Goal: Transaction & Acquisition: Purchase product/service

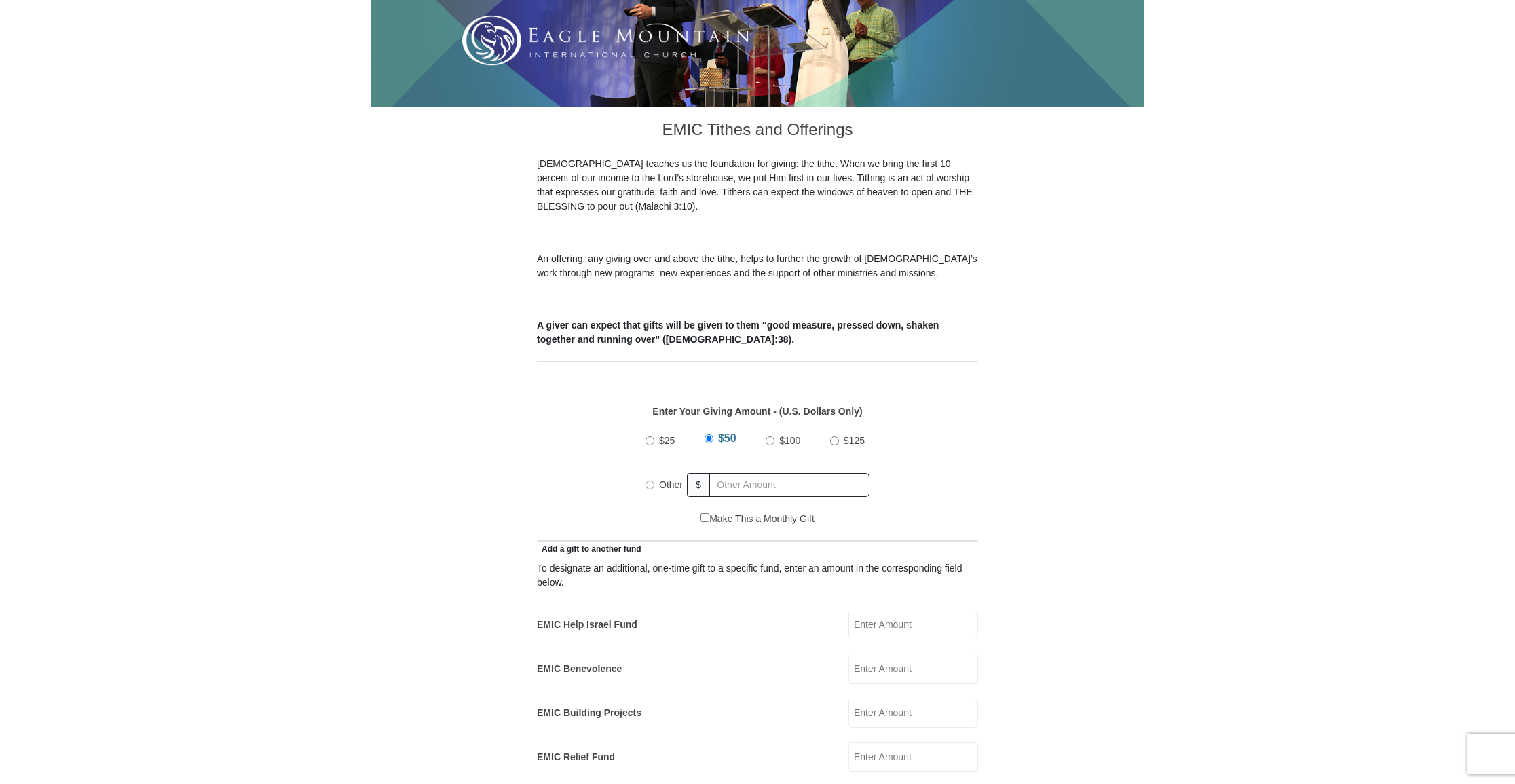
scroll to position [278, 0]
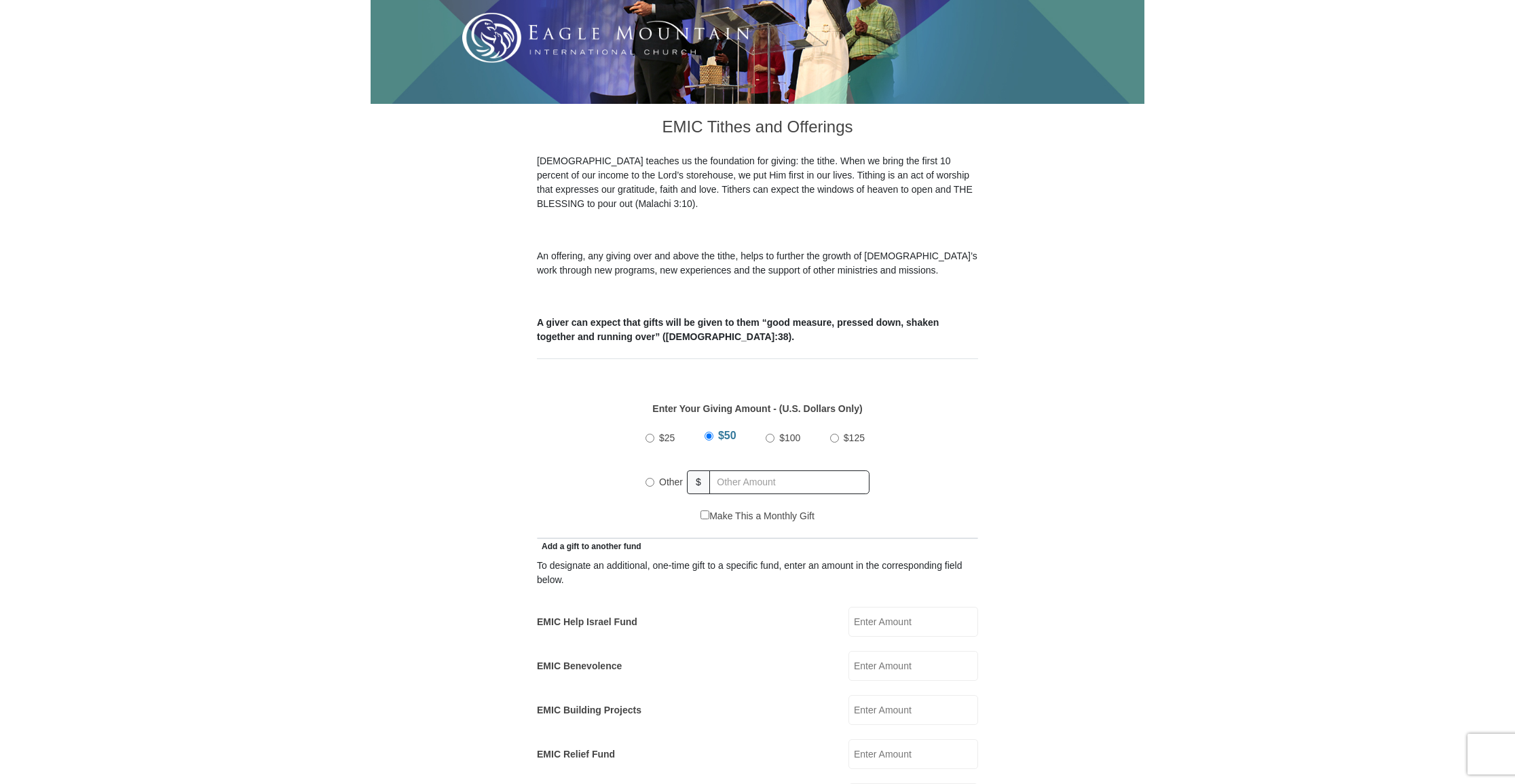
click at [770, 433] on input "$100" at bounding box center [770, 437] width 9 height 9
radio input "true"
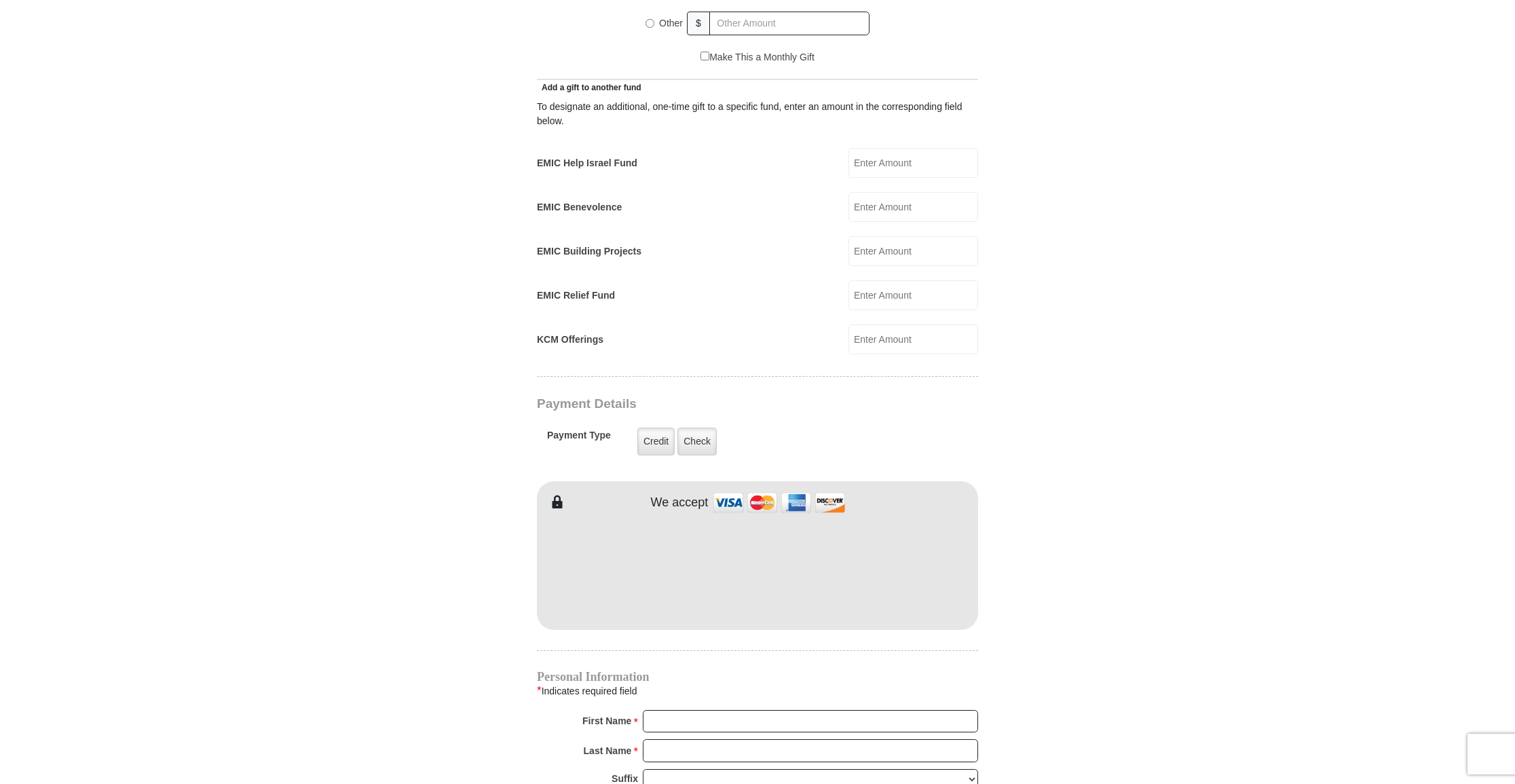
scroll to position [745, 0]
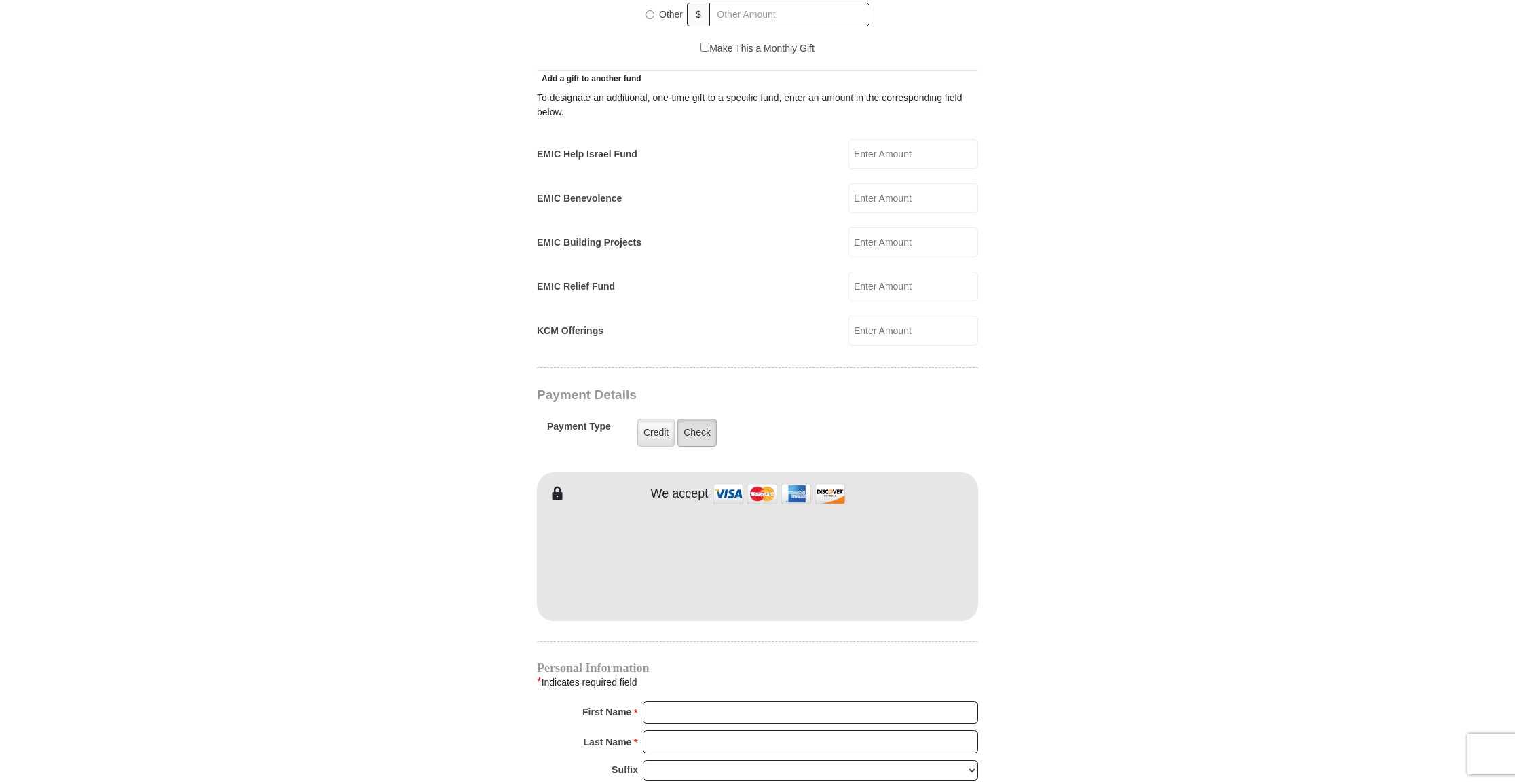
click at [704, 419] on label "Check" at bounding box center [697, 433] width 40 height 28
click at [0, 0] on input "Check" at bounding box center [0, 0] width 0 height 0
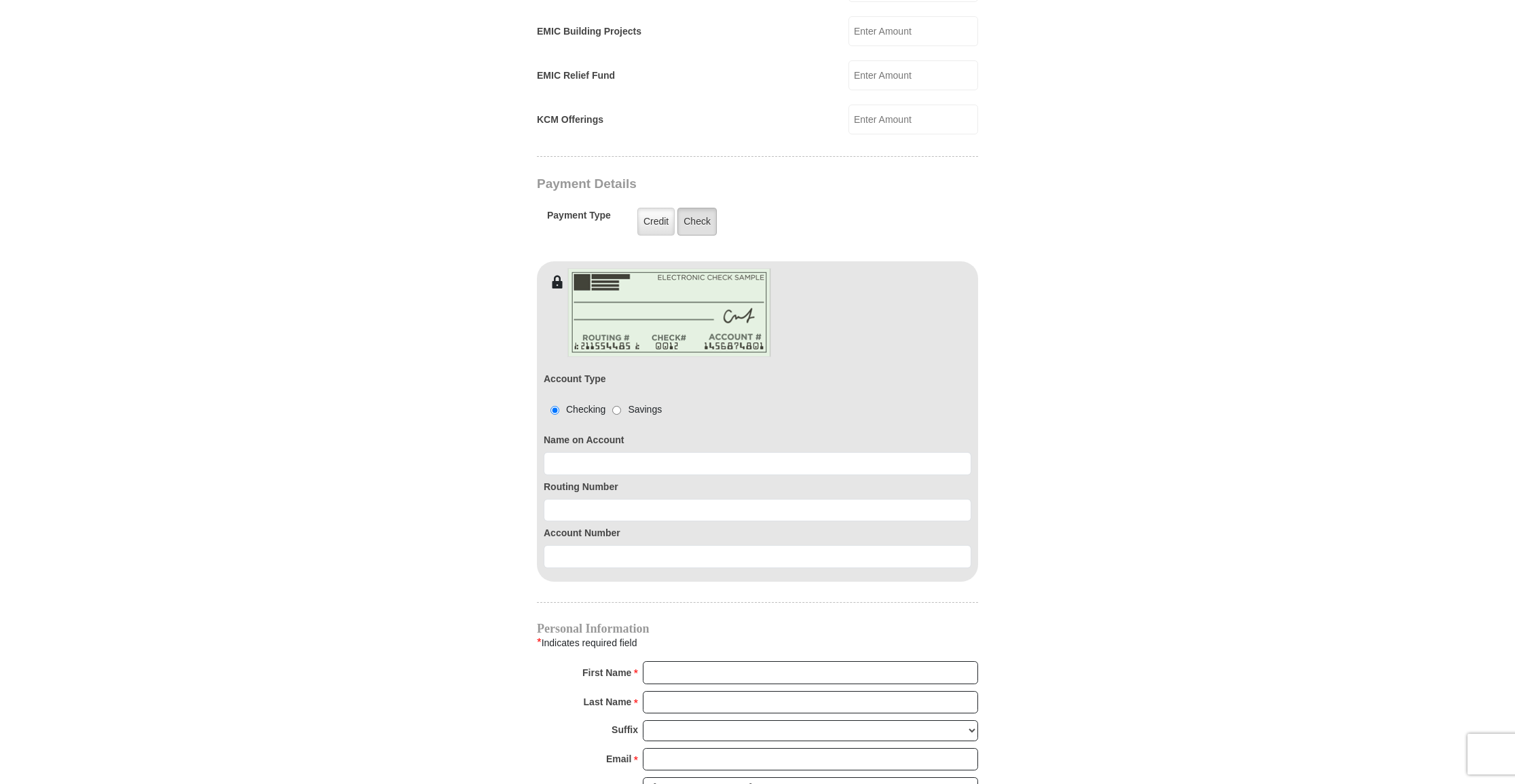
scroll to position [960, 0]
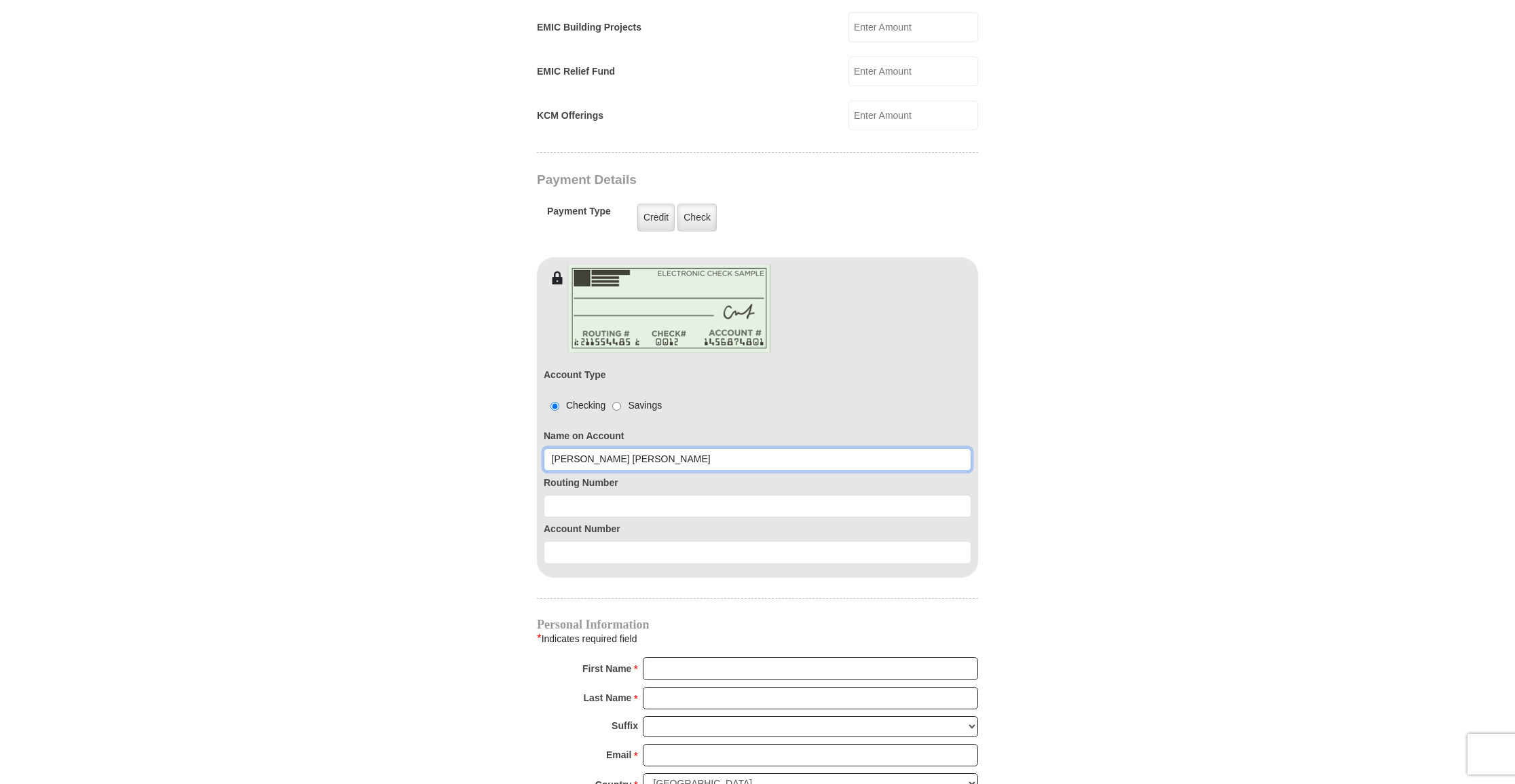
type input "[PERSON_NAME] [PERSON_NAME]"
click at [672, 495] on input at bounding box center [758, 506] width 427 height 23
type input "071921891"
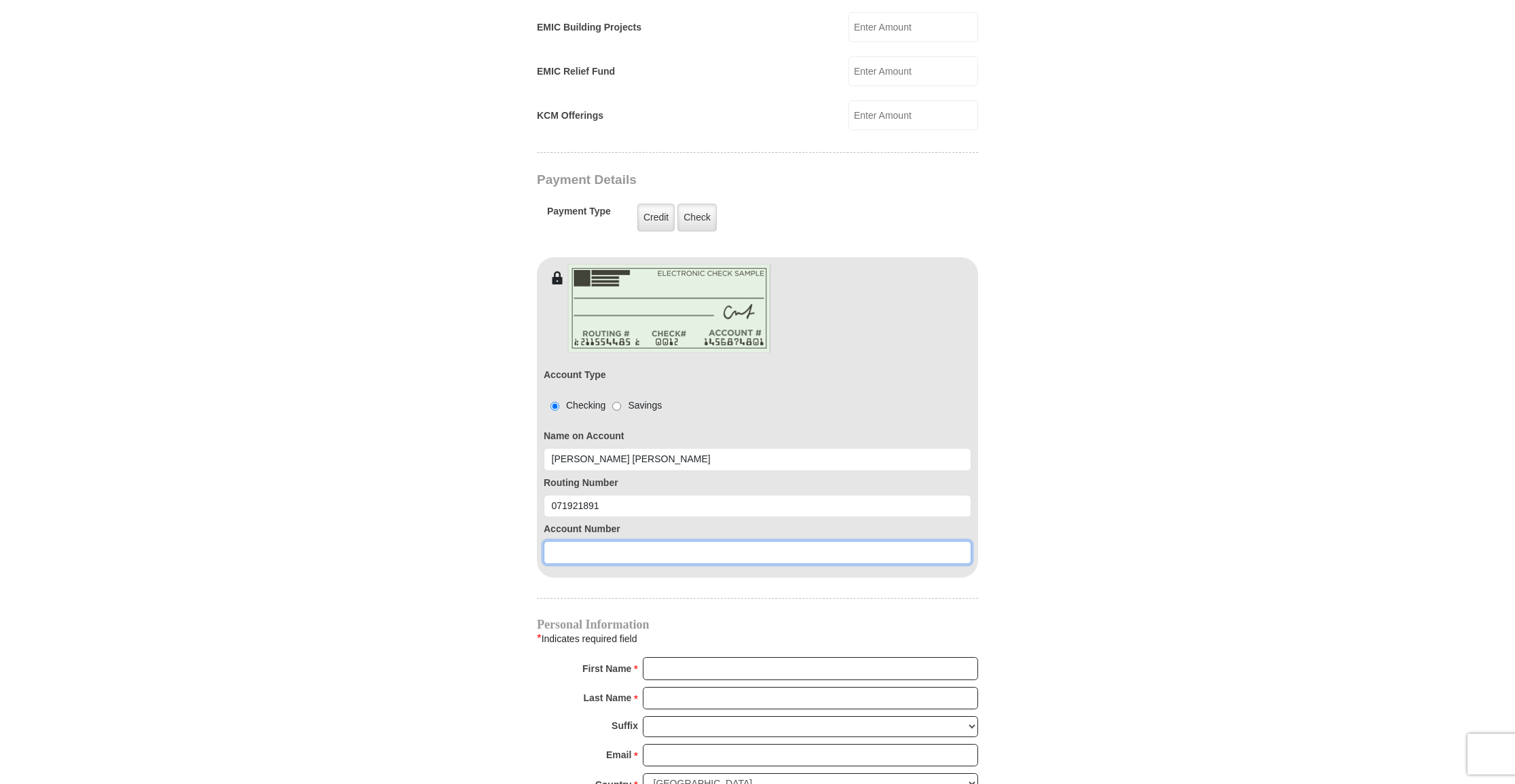
click at [627, 541] on input at bounding box center [758, 553] width 427 height 23
type input "4945215201"
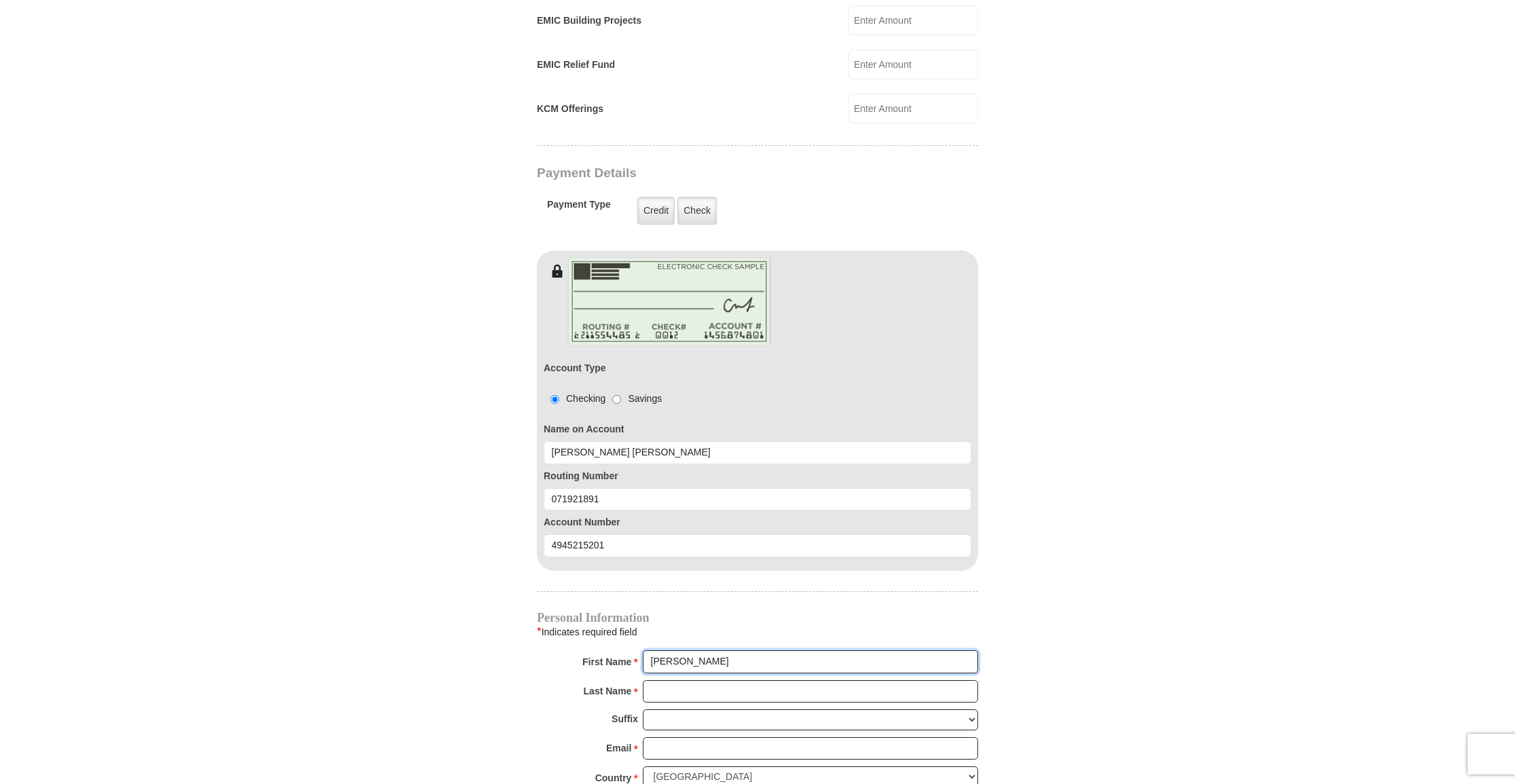
scroll to position [968, 0]
type input "[PERSON_NAME]"
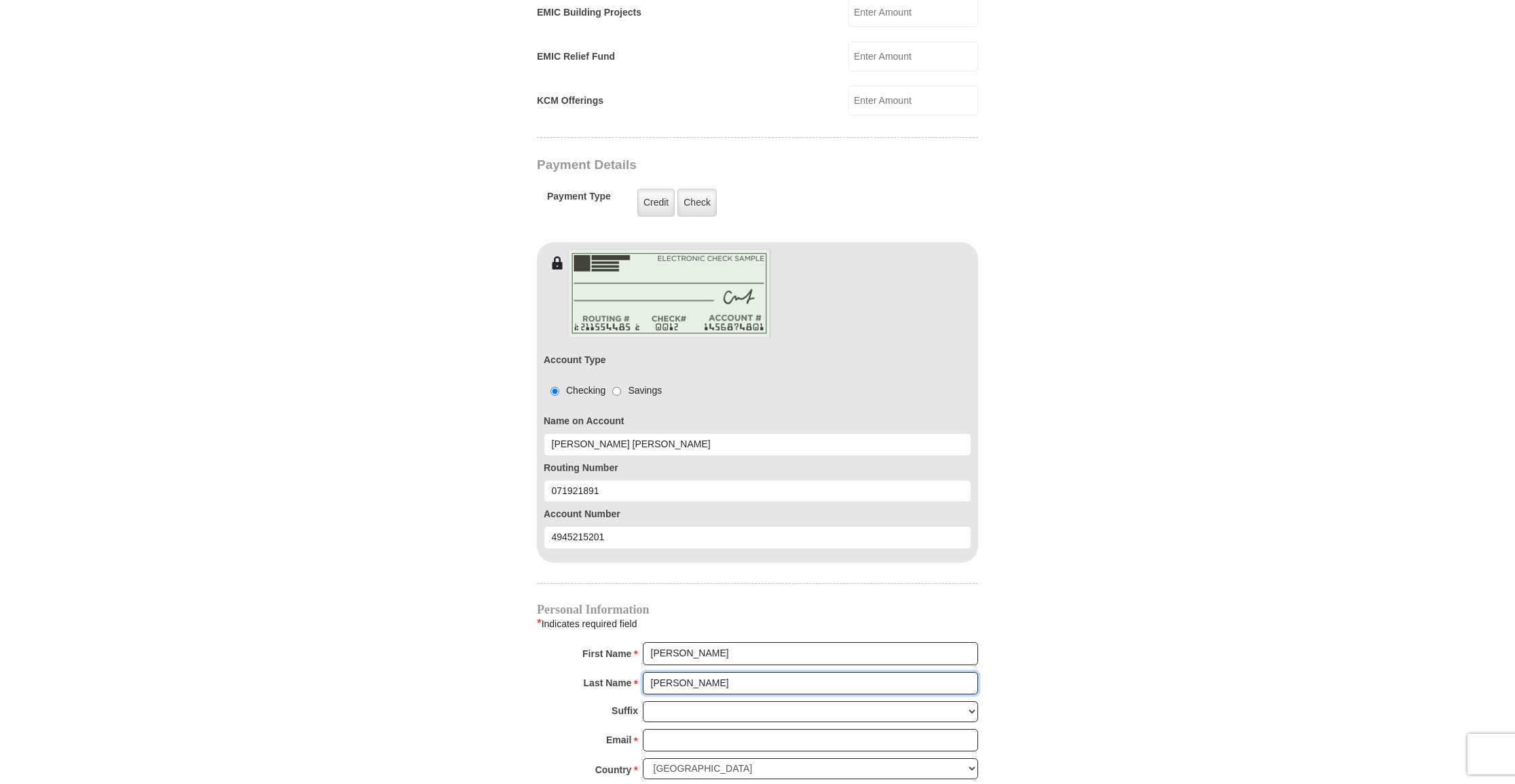
scroll to position [975, 0]
type input "[PERSON_NAME]"
drag, startPoint x: 799, startPoint y: 718, endPoint x: 813, endPoint y: 712, distance: 15.2
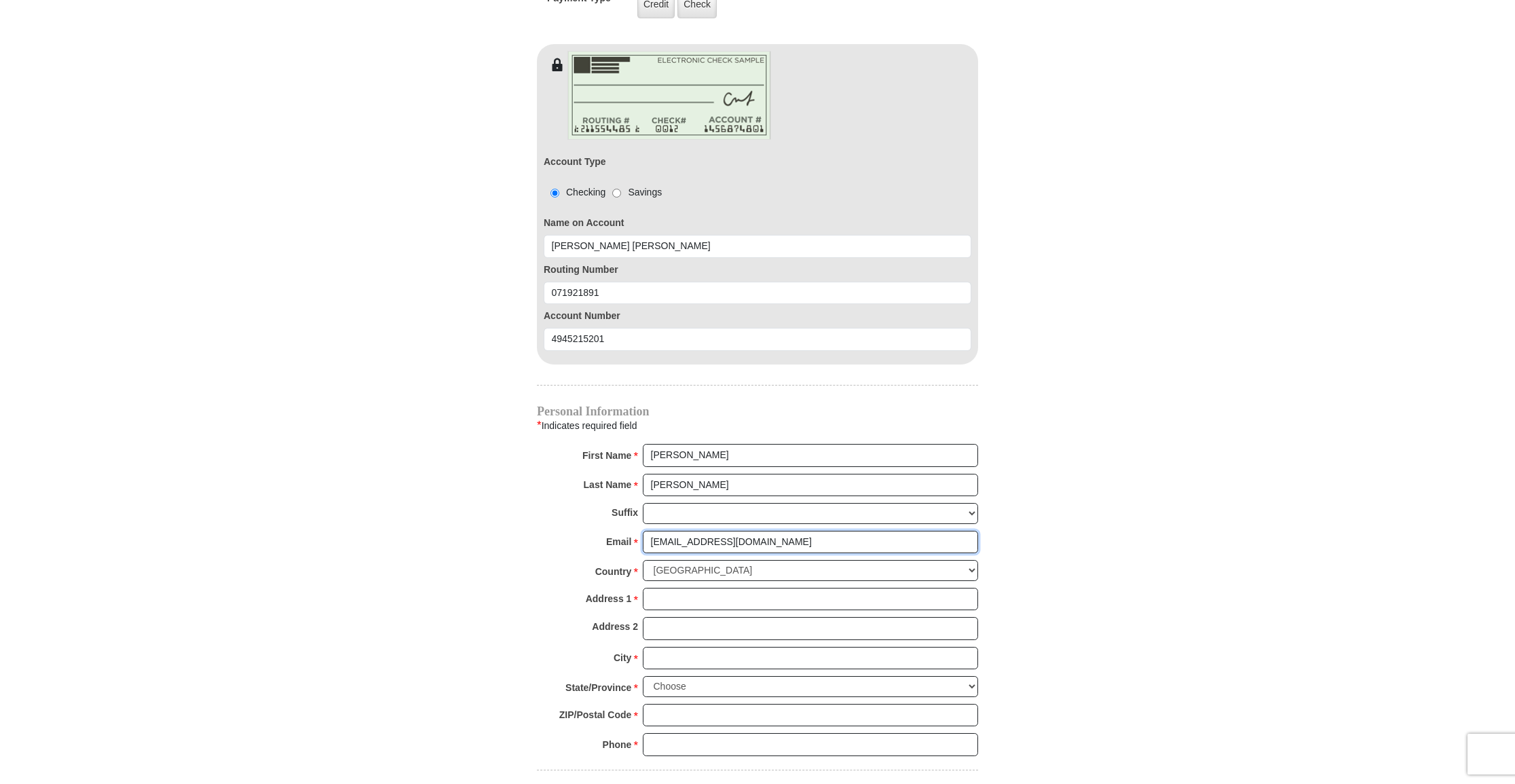
scroll to position [1176, 0]
type input "[EMAIL_ADDRESS][DOMAIN_NAME]"
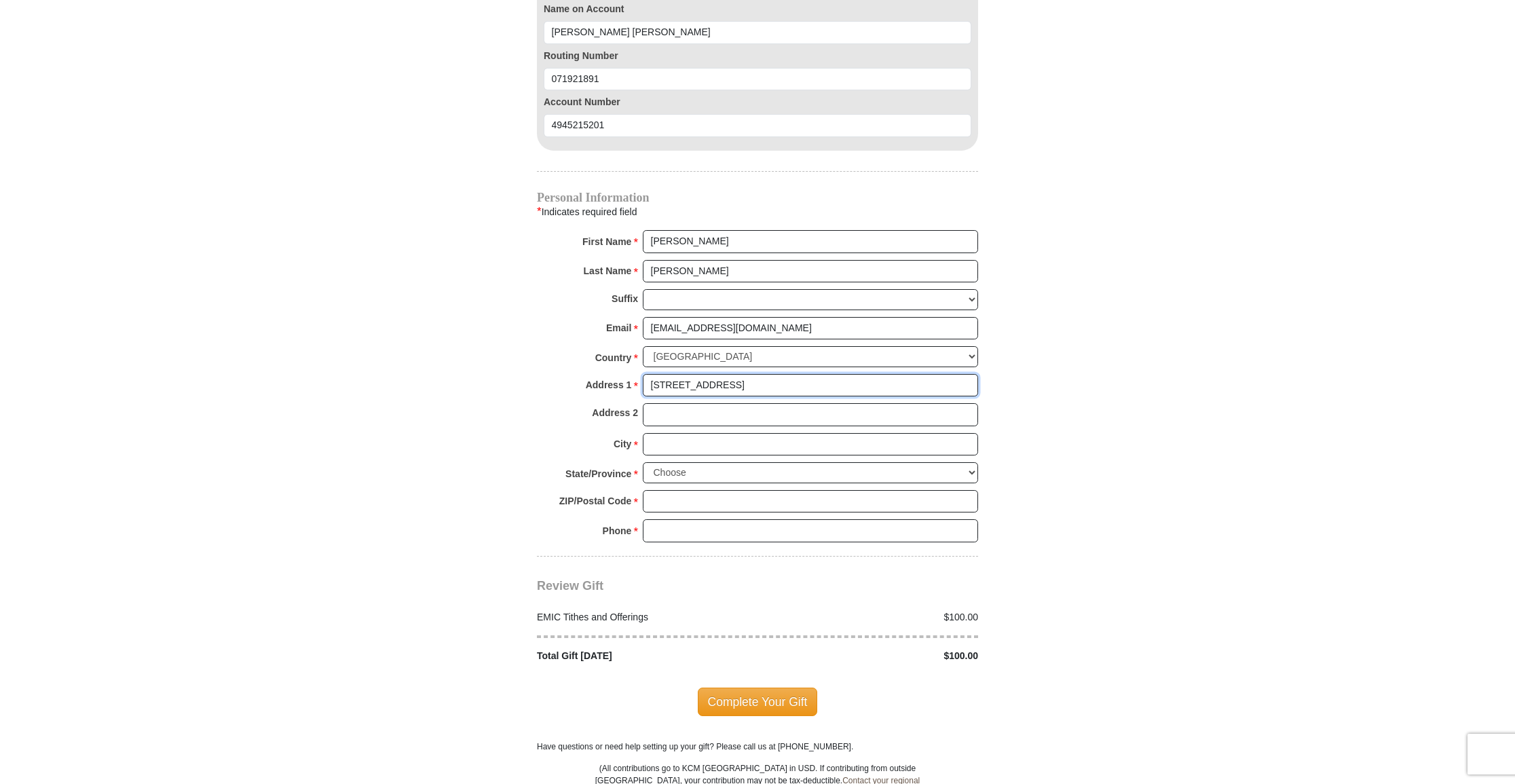
scroll to position [1389, 0]
type input "[STREET_ADDRESS]"
type input "[GEOGRAPHIC_DATA]"
select select "[GEOGRAPHIC_DATA]"
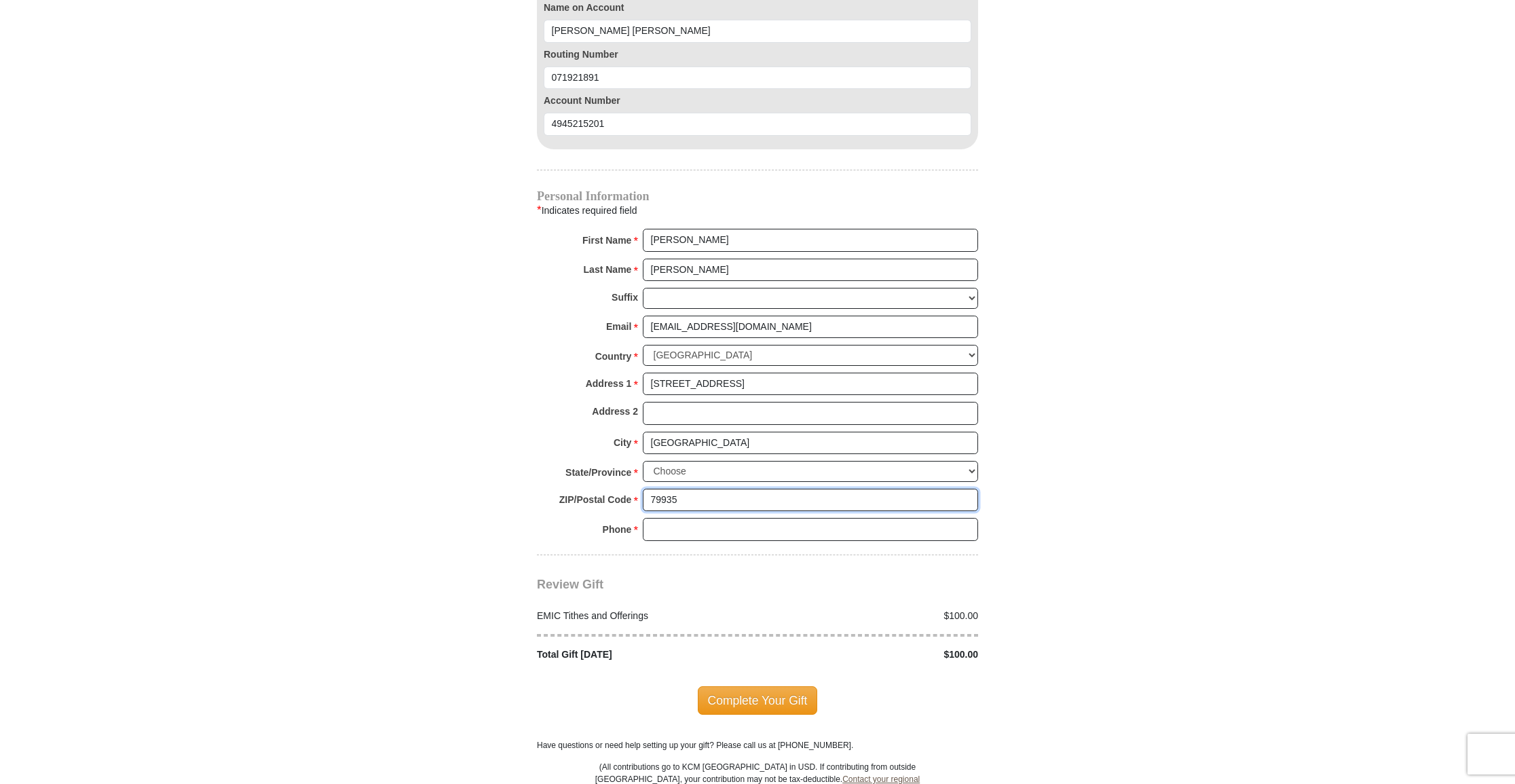
type input "79935"
type input "[PHONE_NUMBER]"
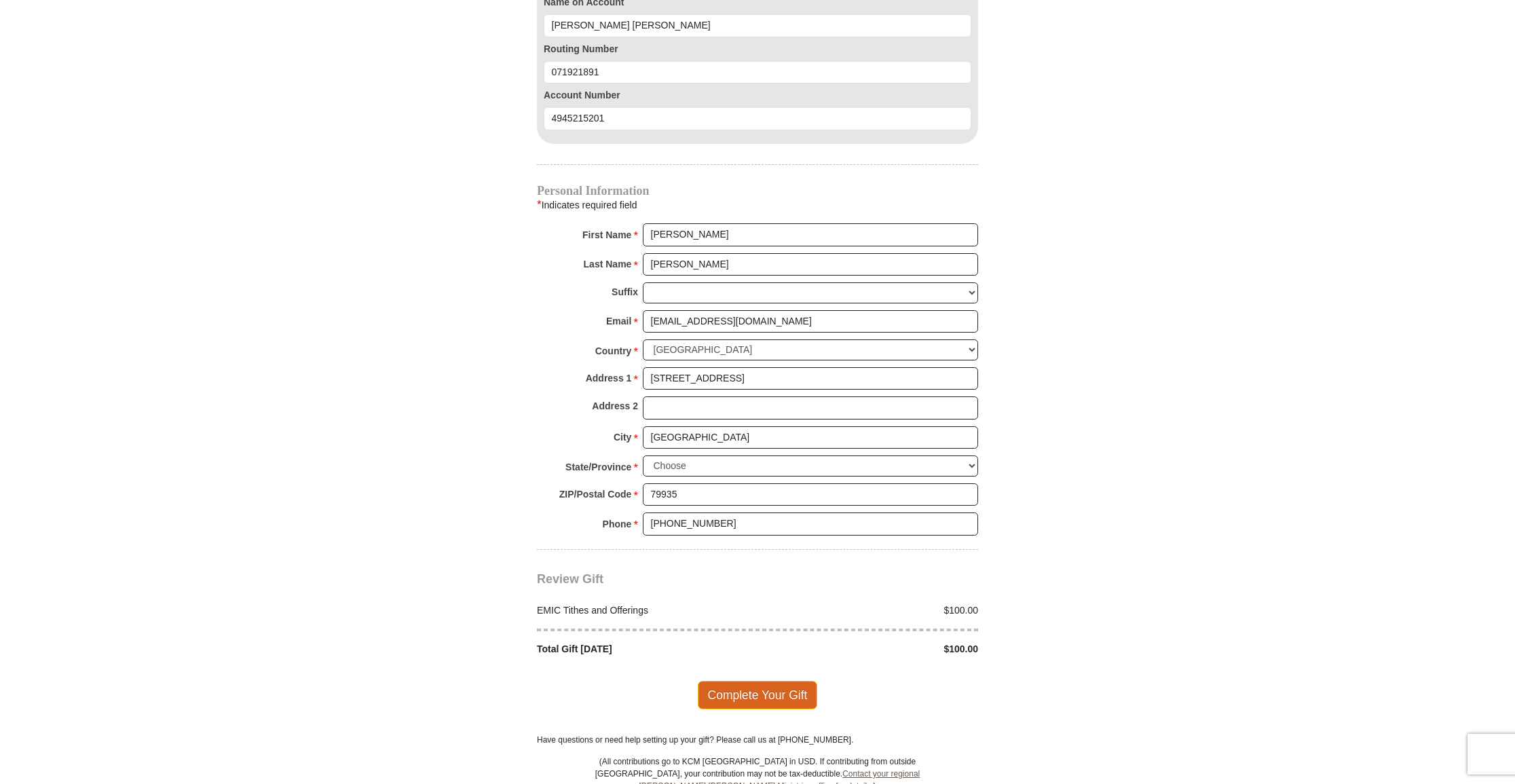
click at [796, 680] on span "Complete Your Gift" at bounding box center [758, 695] width 120 height 29
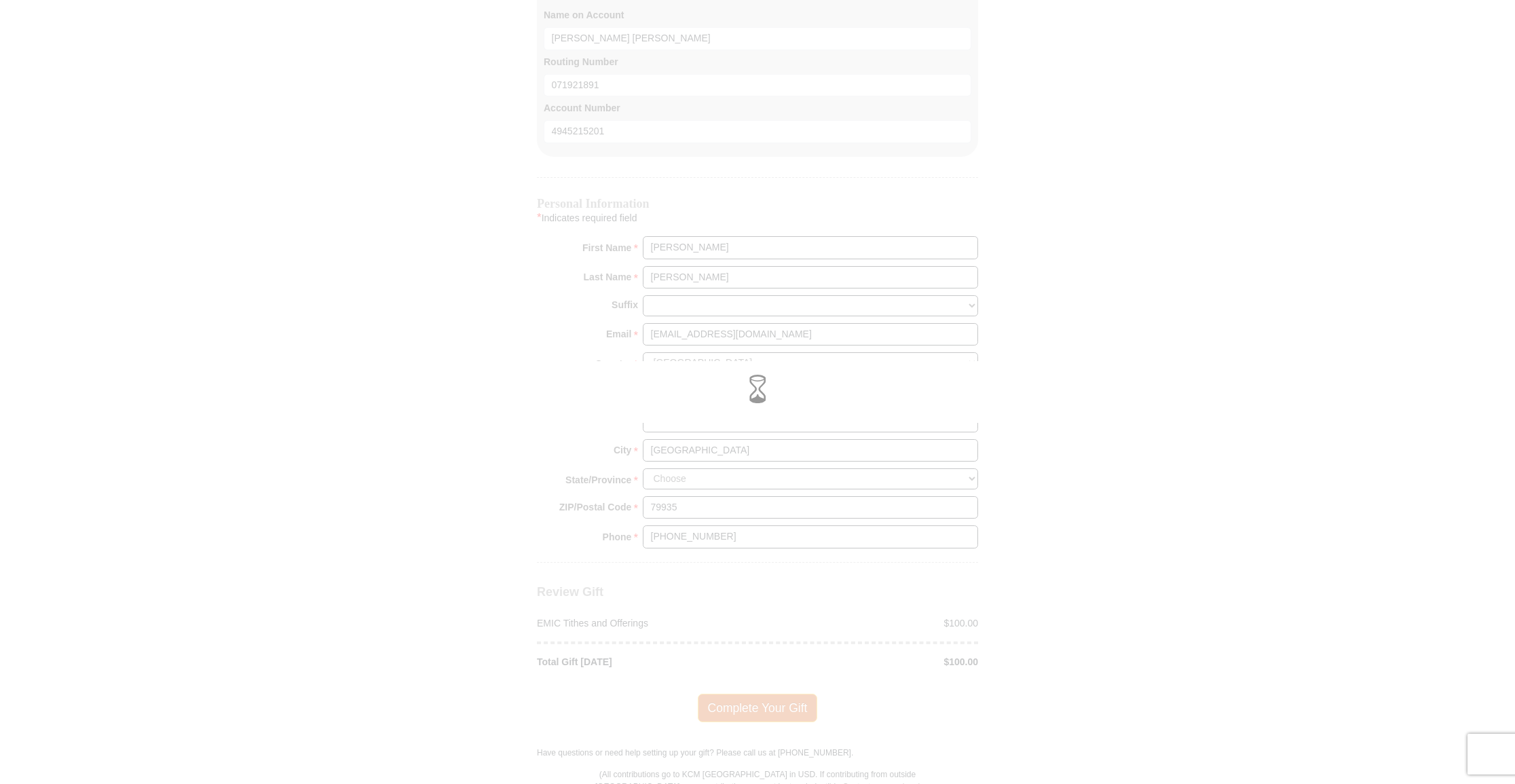
scroll to position [1378, 0]
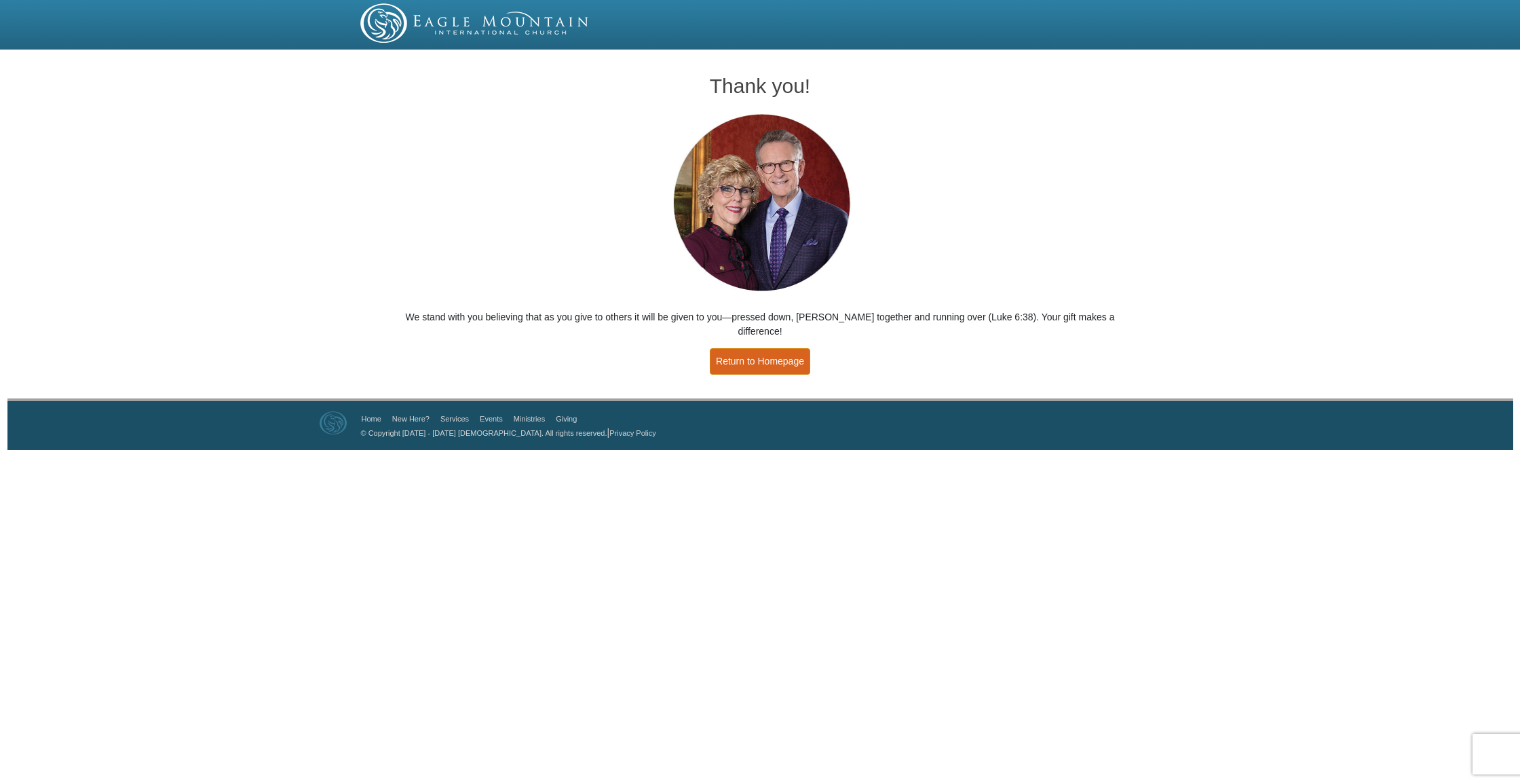
click at [754, 348] on link "Return to Homepage" at bounding box center [760, 361] width 100 height 27
